Goal: Task Accomplishment & Management: Use online tool/utility

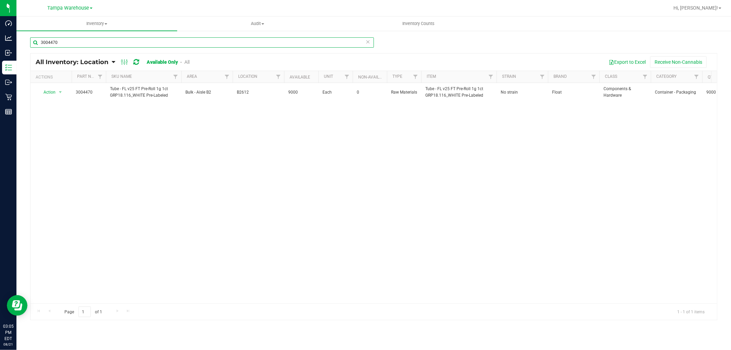
click at [63, 43] on input "3004470" at bounding box center [202, 42] width 344 height 10
paste input "291"
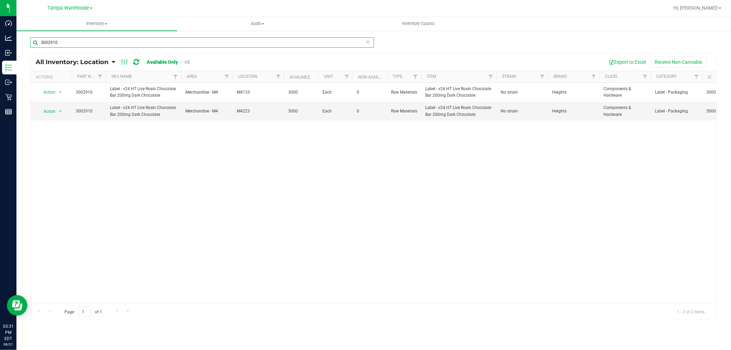
click at [75, 42] on input "3002910" at bounding box center [202, 42] width 344 height 10
type input "3"
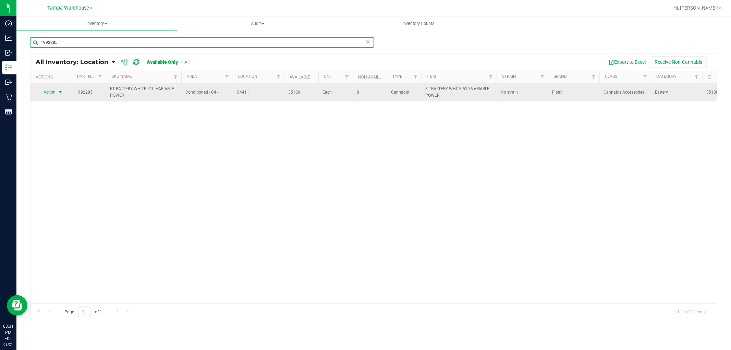
type input "1992285"
click at [61, 92] on span "select" at bounding box center [60, 91] width 5 height 5
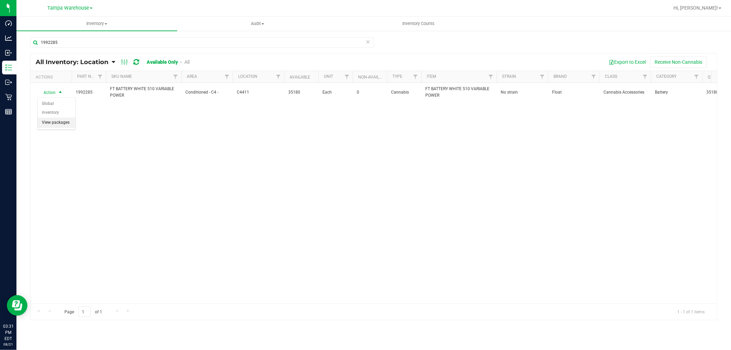
click at [56, 124] on li "View packages" at bounding box center [57, 123] width 38 height 10
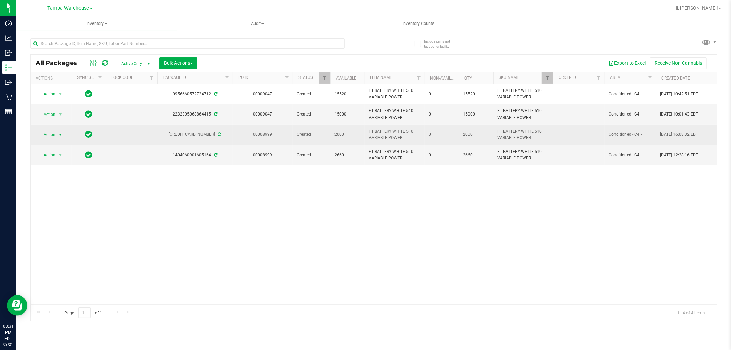
click at [58, 136] on span "select" at bounding box center [60, 134] width 5 height 5
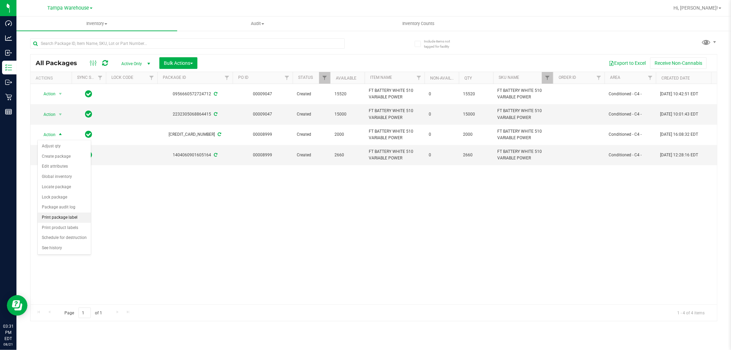
click at [75, 219] on li "Print package label" at bounding box center [64, 217] width 53 height 10
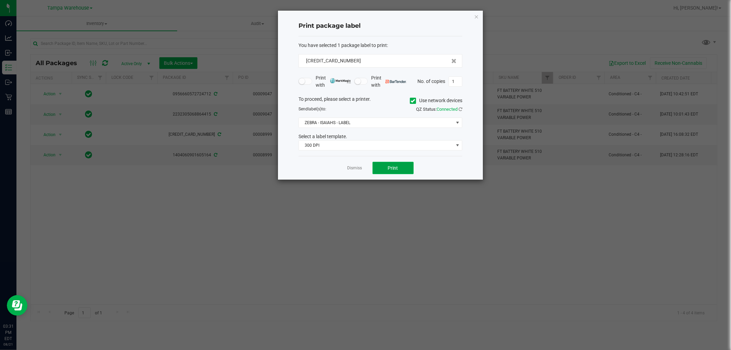
click at [393, 172] on button "Print" at bounding box center [393, 168] width 41 height 12
click at [472, 16] on div "Print package label You have selected 1 package label to print : [CREDIT_CARD_N…" at bounding box center [380, 96] width 205 height 171
click at [475, 16] on icon "button" at bounding box center [476, 16] width 5 height 8
